Goal: Task Accomplishment & Management: Manage account settings

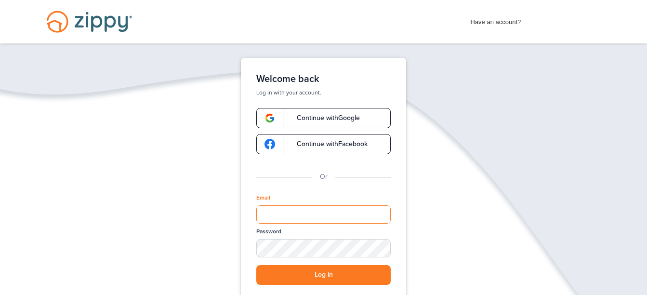
click at [299, 219] on input "Email" at bounding box center [323, 214] width 134 height 18
click at [267, 120] on img at bounding box center [270, 118] width 11 height 11
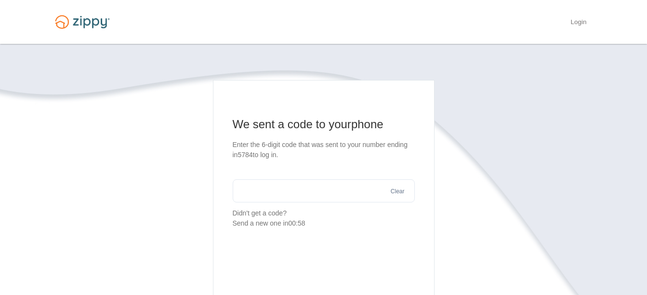
click at [341, 191] on input "text" at bounding box center [324, 190] width 182 height 23
type input "******"
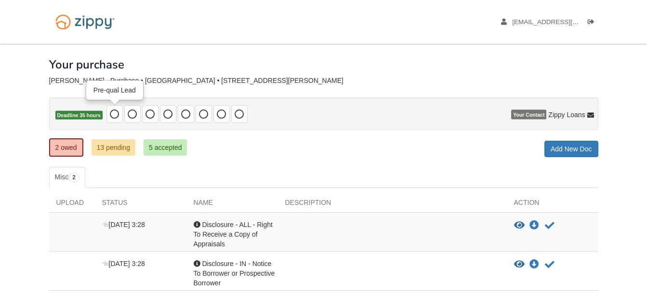
click at [116, 114] on icon at bounding box center [115, 114] width 10 height 10
click at [139, 111] on span at bounding box center [132, 114] width 16 height 18
click at [154, 110] on icon at bounding box center [151, 114] width 10 height 10
click at [172, 113] on icon at bounding box center [168, 114] width 10 height 10
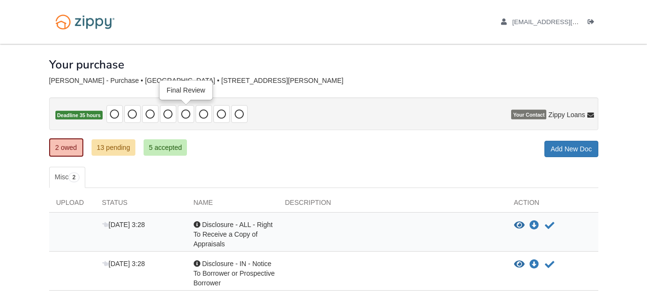
click at [186, 118] on icon at bounding box center [186, 114] width 10 height 10
click at [205, 117] on icon at bounding box center [204, 114] width 10 height 10
click at [222, 119] on span at bounding box center [222, 114] width 16 height 18
click at [248, 120] on span at bounding box center [178, 114] width 143 height 18
click at [239, 116] on icon at bounding box center [240, 114] width 10 height 10
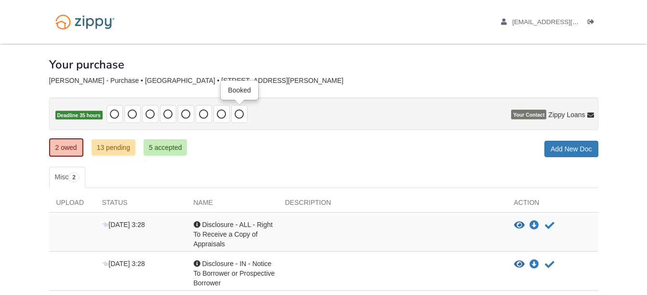
click at [239, 116] on icon at bounding box center [240, 114] width 10 height 10
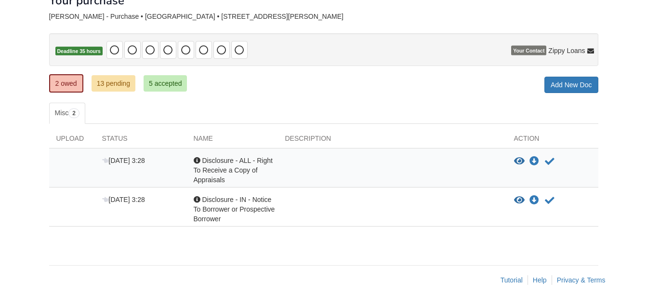
scroll to position [73, 0]
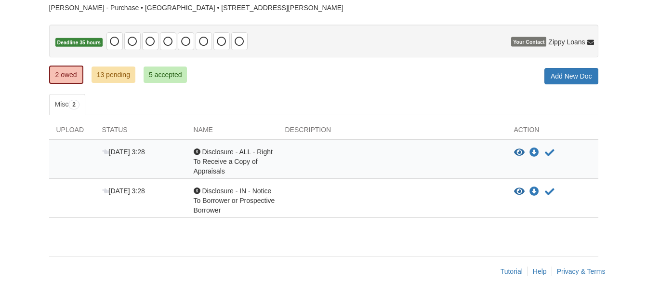
click at [209, 193] on span "Disclosure - IN - Notice To Borrower or Prospective Borrower" at bounding box center [234, 200] width 81 height 27
click at [199, 192] on div at bounding box center [197, 190] width 7 height 7
click at [198, 191] on div at bounding box center [197, 190] width 7 height 7
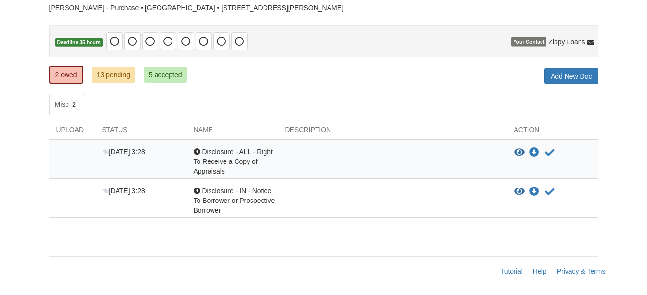
click at [198, 191] on div at bounding box center [197, 190] width 7 height 7
click at [195, 189] on div at bounding box center [197, 190] width 7 height 7
click at [198, 149] on div at bounding box center [197, 151] width 7 height 7
click at [549, 155] on icon "Acknowledge receipt of document" at bounding box center [550, 153] width 10 height 10
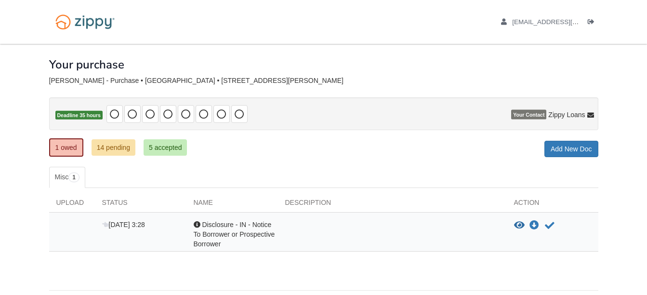
scroll to position [34, 0]
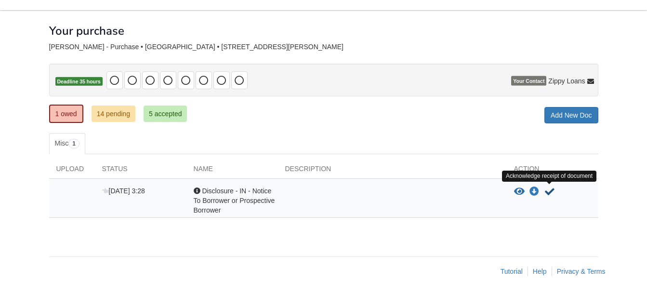
click at [550, 191] on icon "Acknowledge receipt of document" at bounding box center [550, 192] width 10 height 10
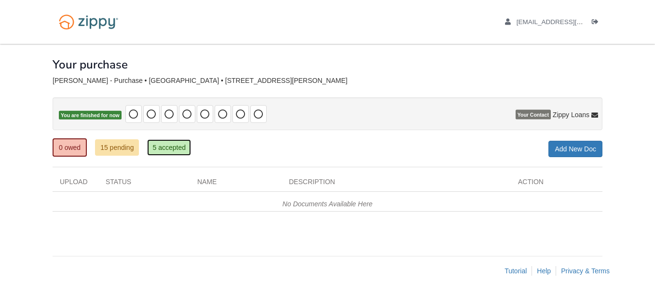
click at [171, 148] on link "5 accepted" at bounding box center [169, 147] width 44 height 16
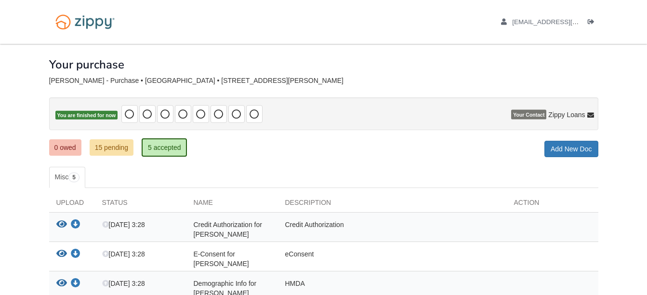
drag, startPoint x: 647, startPoint y: 66, endPoint x: 656, endPoint y: 170, distance: 104.5
click at [647, 170] on html "[EMAIL_ADDRESS][DOMAIN_NAME] Logout" at bounding box center [323, 214] width 647 height 428
drag, startPoint x: 654, startPoint y: 170, endPoint x: 572, endPoint y: 57, distance: 139.7
click at [572, 57] on div "Your purchase" at bounding box center [323, 57] width 549 height 27
